Goal: Obtain resource: Obtain resource

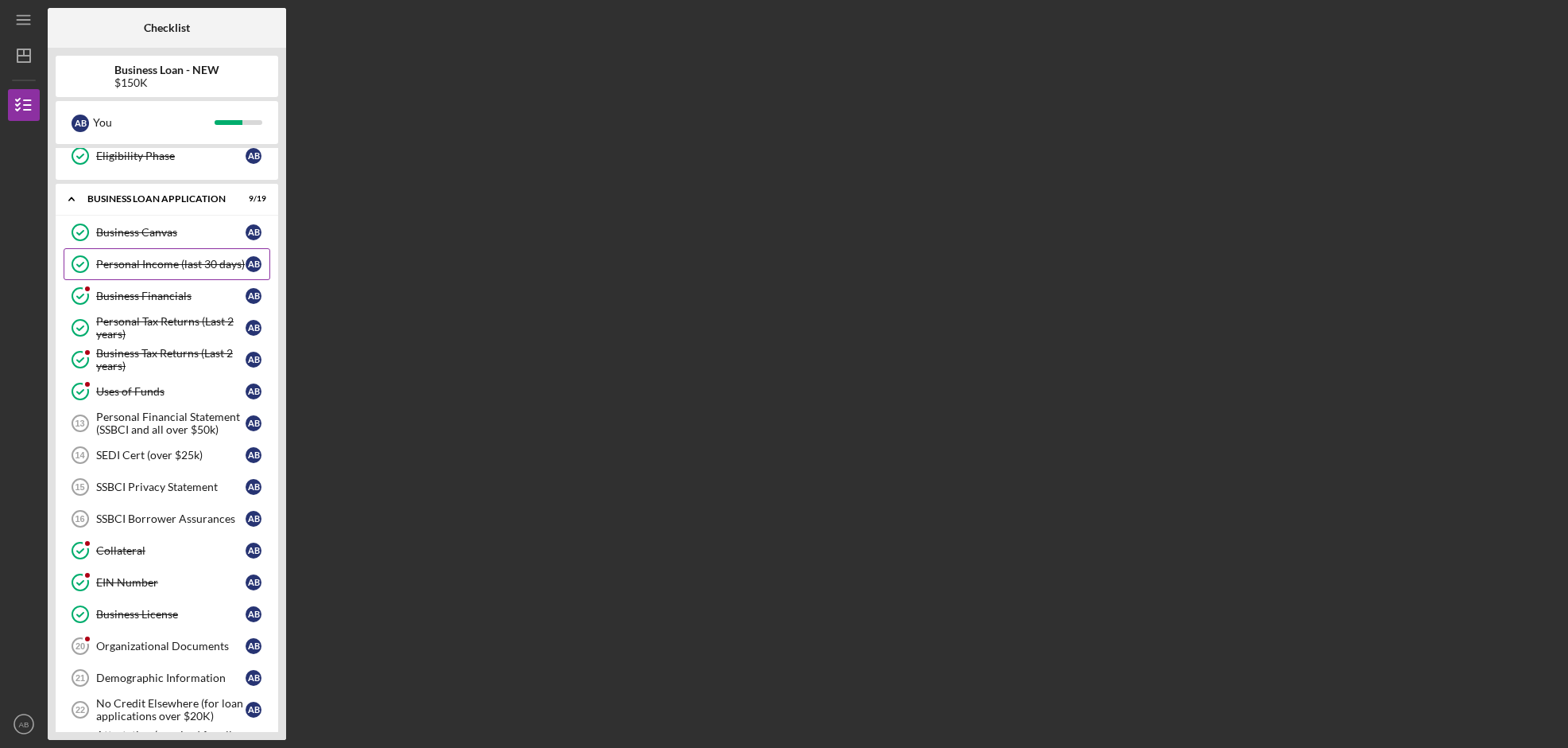
scroll to position [277, 0]
click at [134, 454] on div "SEDI Cert (over $25k)" at bounding box center [172, 453] width 150 height 13
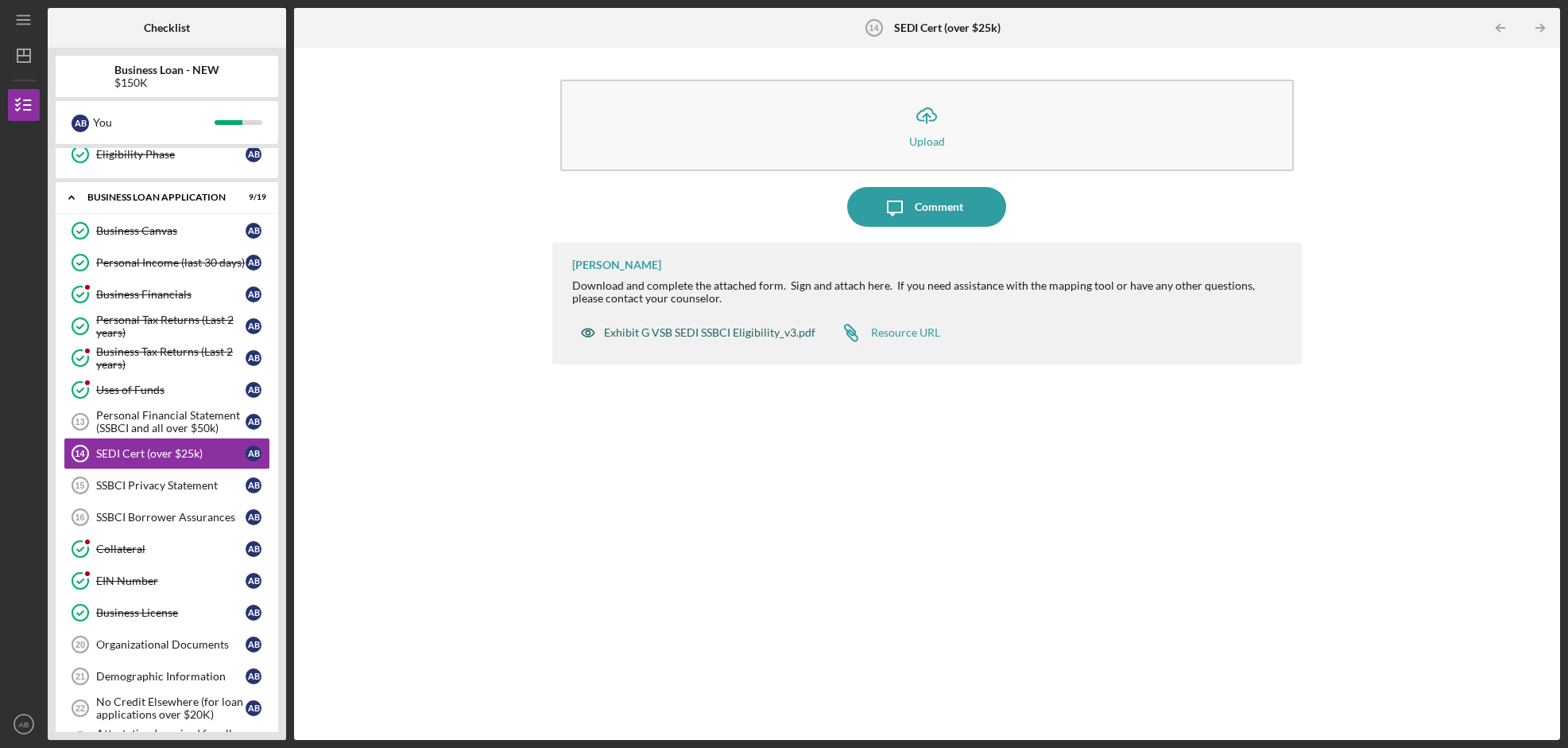
click at [719, 335] on div "Exhibit G VSB SEDI SSBCI Eligibility_v3.pdf" at bounding box center [710, 332] width 211 height 13
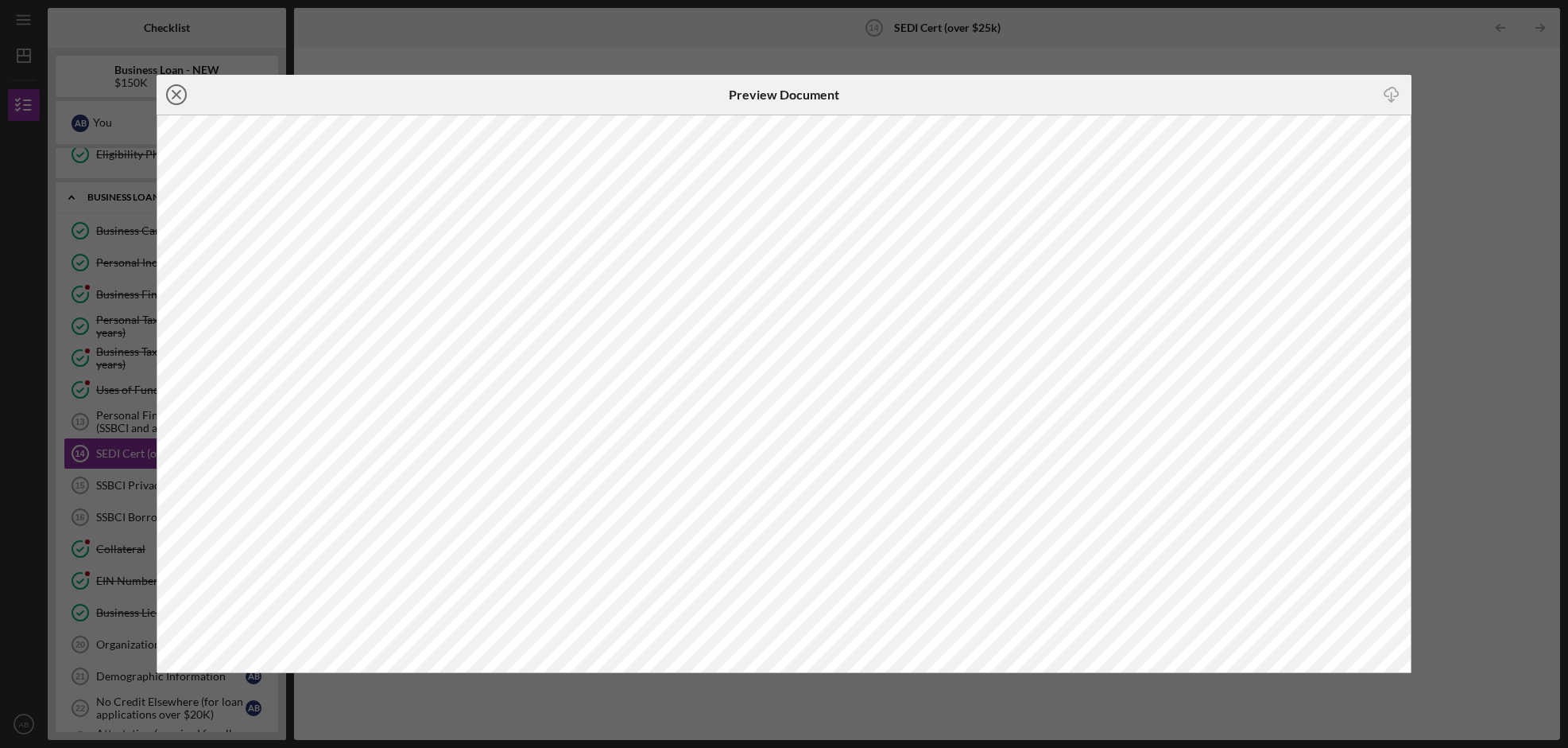
click at [177, 94] on line at bounding box center [177, 95] width 8 height 8
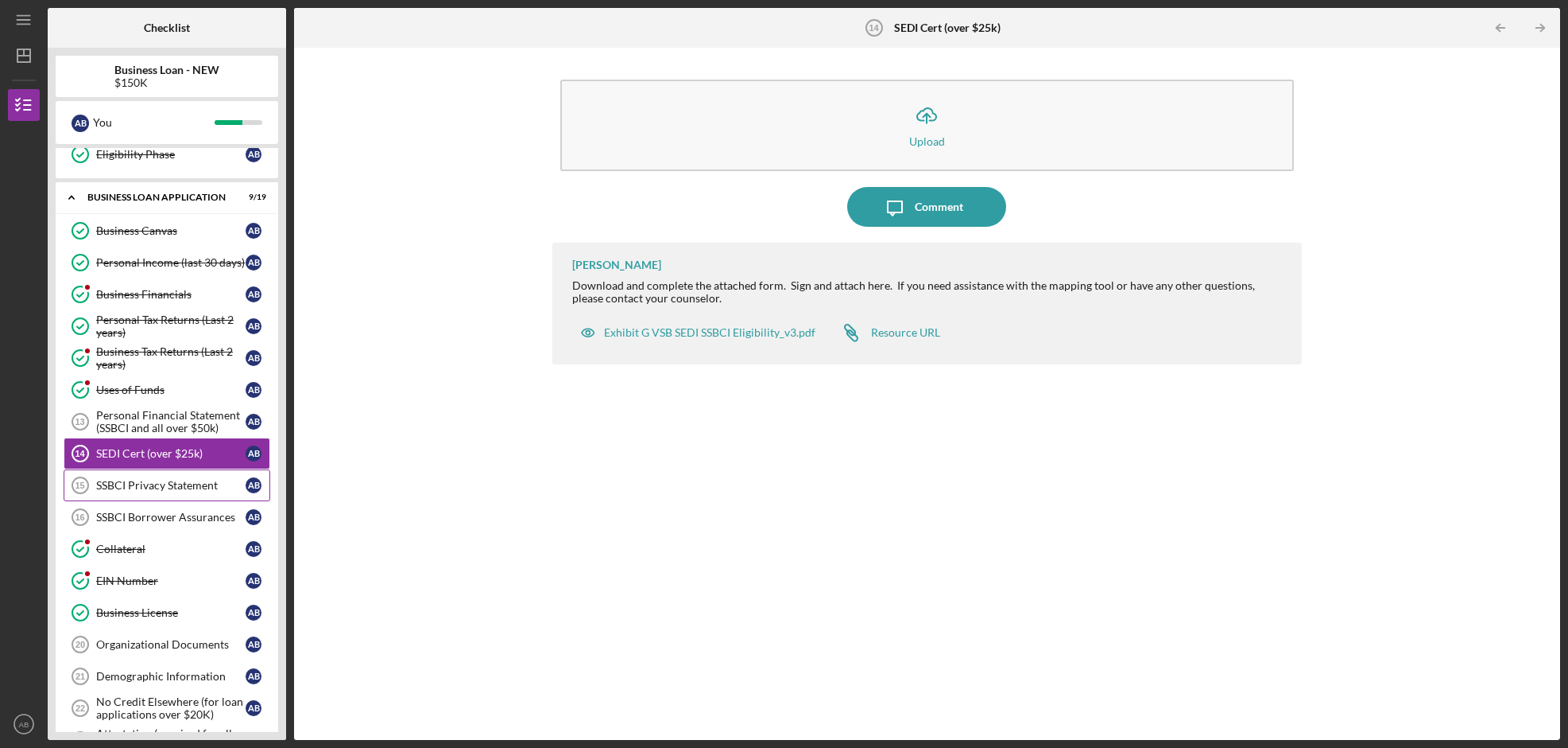
click at [175, 488] on div "SSBCI Privacy Statement" at bounding box center [172, 485] width 150 height 13
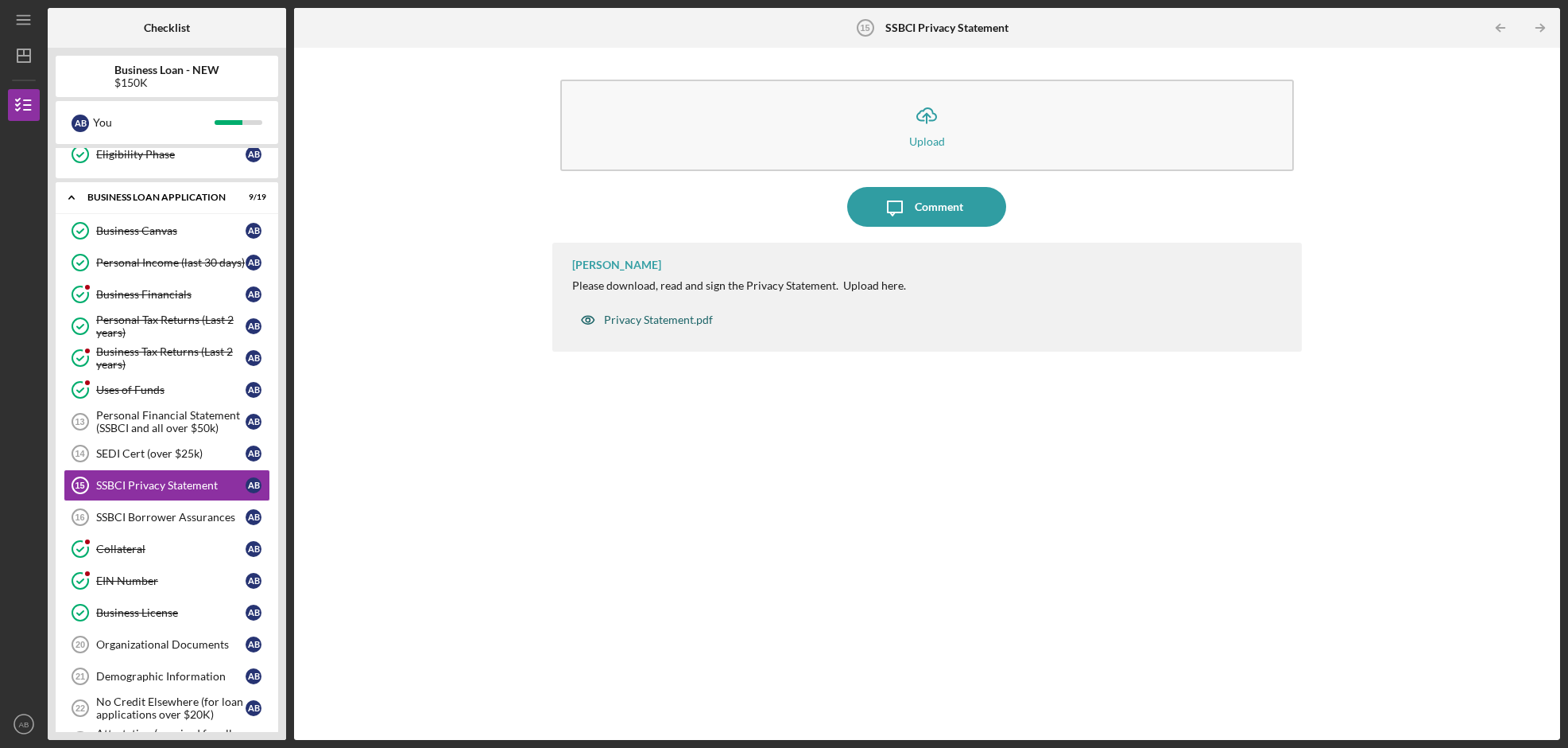
click at [667, 322] on div "Privacy Statement.pdf" at bounding box center [659, 320] width 108 height 13
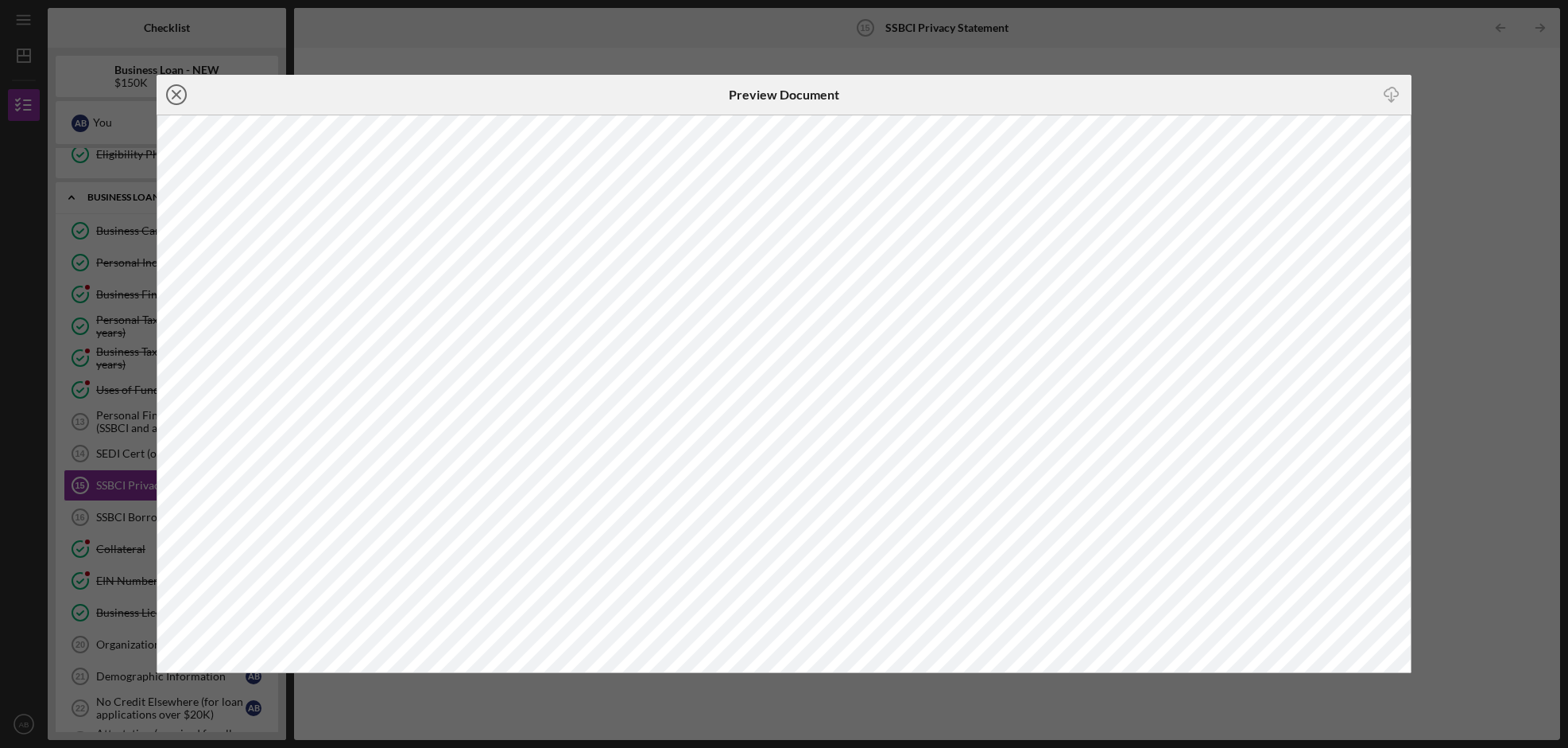
click at [171, 95] on icon "Icon/Close" at bounding box center [177, 95] width 39 height 39
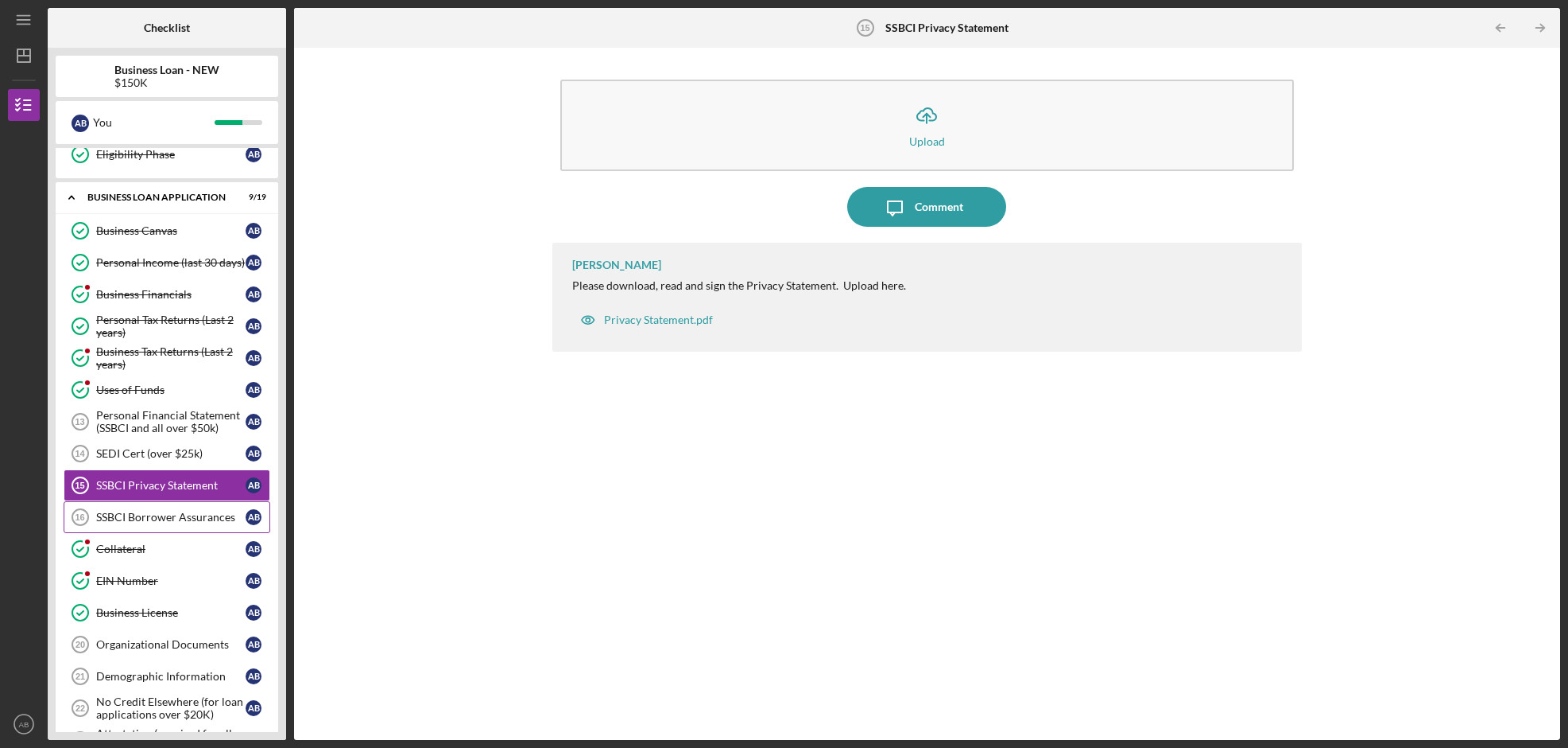
click at [154, 515] on div "SSBCI Borrower Assurances" at bounding box center [172, 516] width 150 height 13
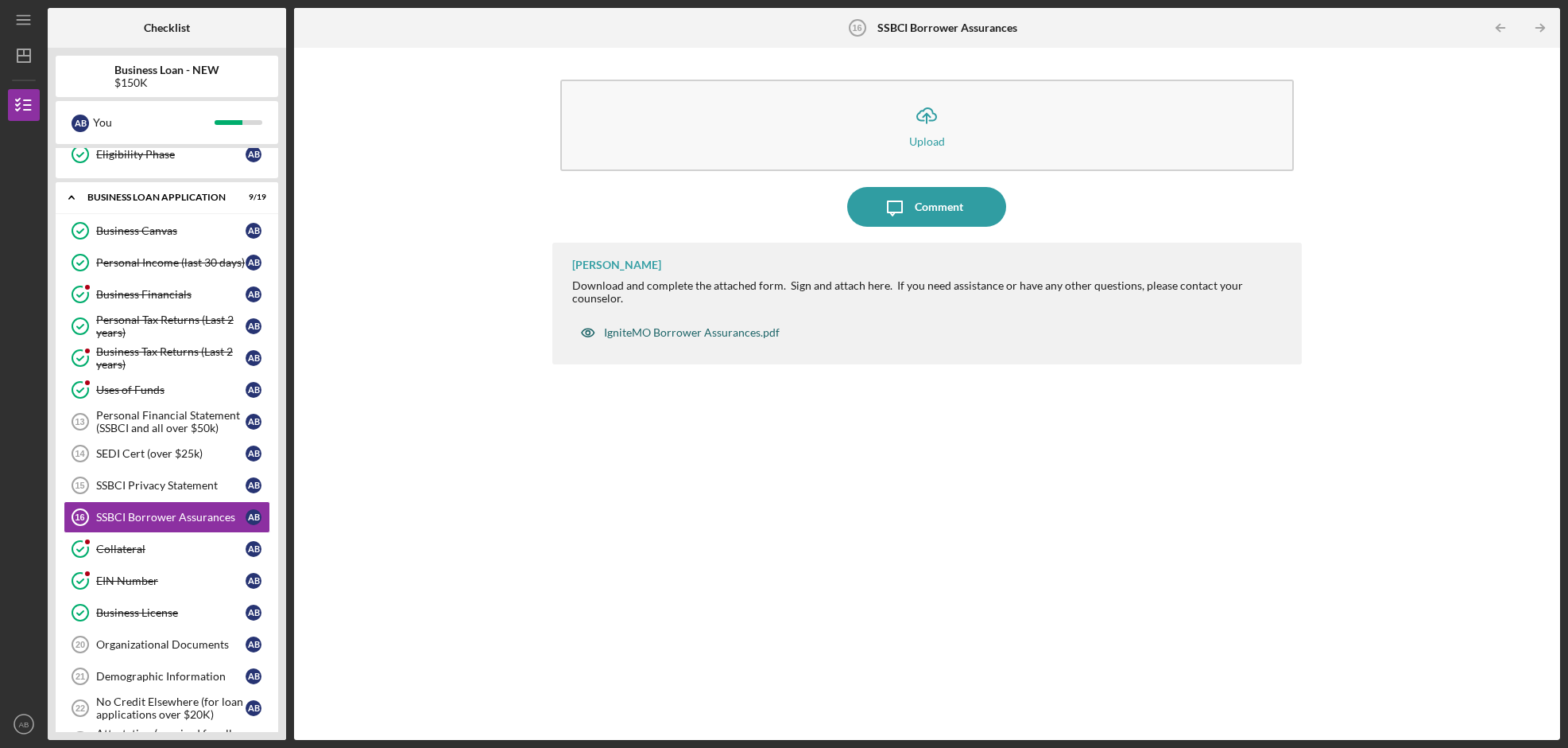
click at [715, 326] on div "IgniteMO Borrower Assurances.pdf" at bounding box center [692, 332] width 176 height 13
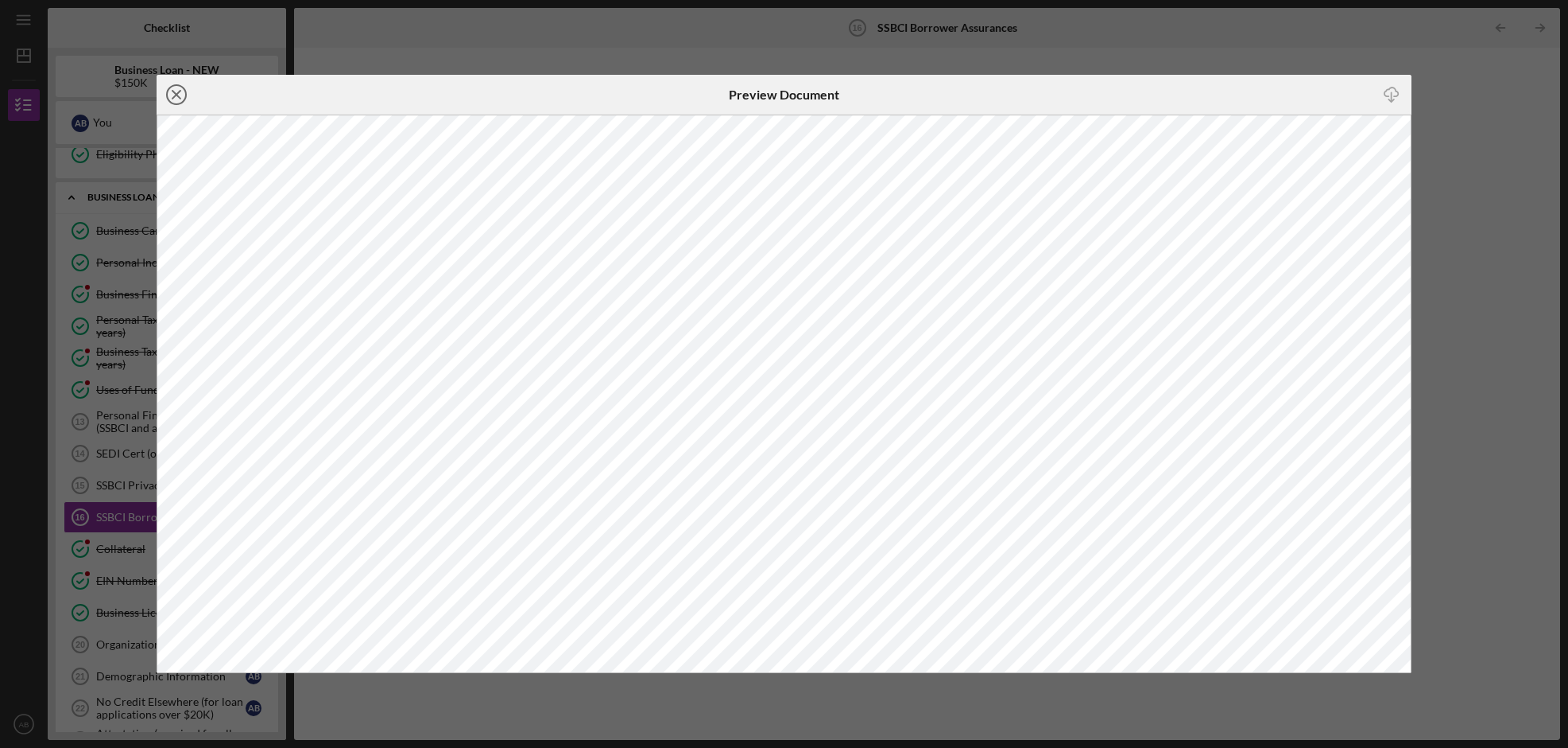
click at [179, 92] on line at bounding box center [177, 95] width 8 height 8
